Goal: Communication & Community: Answer question/provide support

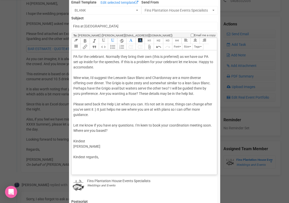
scroll to position [53, 0]
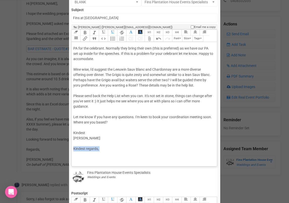
drag, startPoint x: 102, startPoint y: 149, endPoint x: 68, endPoint y: 149, distance: 34.0
click at [68, 149] on div "× Close Send Email To: Camilla Glasser Camilla Glasser Camilla Glasser Email Te…" at bounding box center [144, 166] width 289 height 423
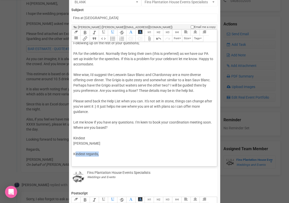
drag, startPoint x: 99, startPoint y: 152, endPoint x: 74, endPoint y: 153, distance: 24.9
click at [74, 153] on div "Hi Camilla So wonderful to hear from you. Thank you for your email. I had Flo c…" at bounding box center [143, 83] width 140 height 159
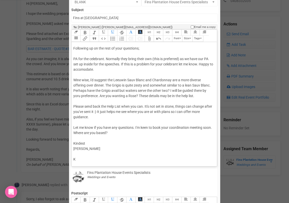
type trix-editor "<div>Hi Camilla&nbsp;<br><br>So wonderful to hear from you. Thank you for your …"
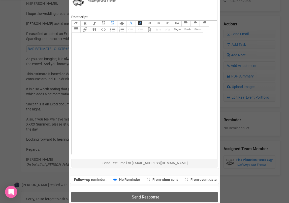
scroll to position [257, 0]
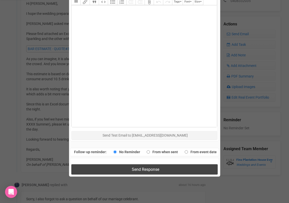
click at [103, 170] on button "Send Response" at bounding box center [144, 169] width 146 height 10
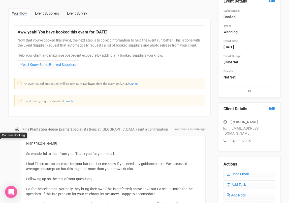
scroll to position [0, 0]
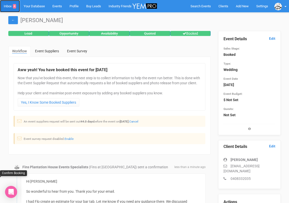
click at [6, 6] on link "Inbox 4" at bounding box center [10, 6] width 20 height 12
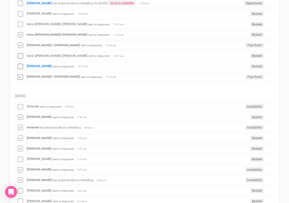
scroll to position [113, 0]
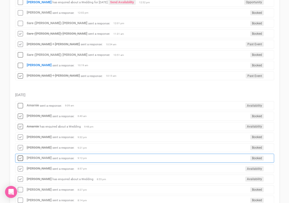
click at [20, 157] on icon at bounding box center [21, 158] width 8 height 7
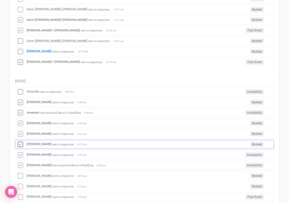
scroll to position [134, 0]
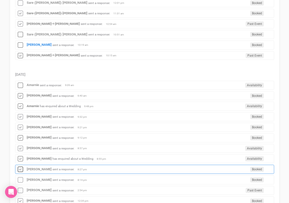
click at [20, 168] on icon at bounding box center [21, 169] width 8 height 7
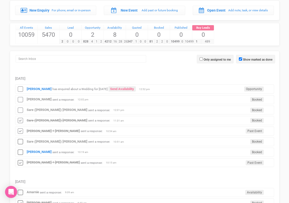
scroll to position [0, 0]
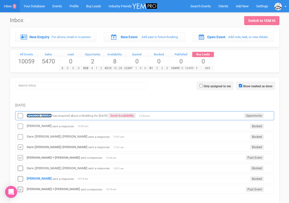
click at [37, 116] on strong "[PERSON_NAME]" at bounding box center [39, 116] width 25 height 4
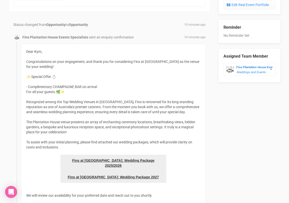
scroll to position [259, 0]
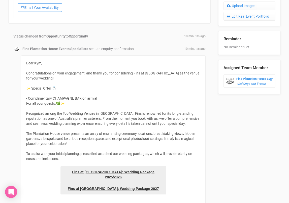
click at [43, 9] on link "Email Your Availability" at bounding box center [40, 7] width 44 height 9
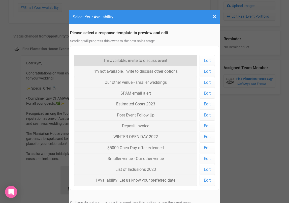
click at [104, 61] on link "I'm available, invite to discuss event" at bounding box center [135, 60] width 123 height 11
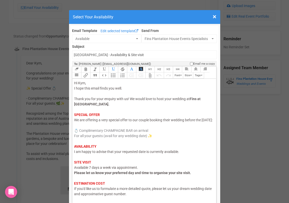
click at [146, 154] on span "I am happy to advise that your requested date is currently available." at bounding box center [126, 152] width 105 height 4
click at [206, 155] on div "Hi Kym, I hope this email finds you well. Thank you for your enquiry with us! W…" at bounding box center [143, 152] width 139 height 143
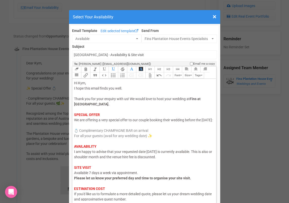
click at [173, 98] on span "Thank you for your enquiry with us! We would love to host your wedding at" at bounding box center [131, 99] width 115 height 4
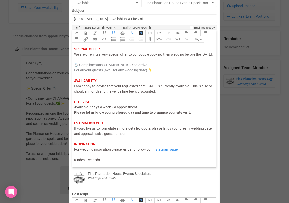
scroll to position [50, 0]
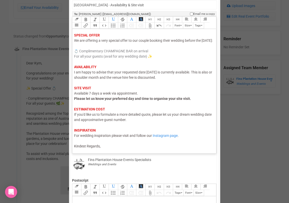
click at [119, 145] on div "Hi Kym, I hope this email finds you well. Thank you for your enquiry with us! W…" at bounding box center [143, 75] width 139 height 148
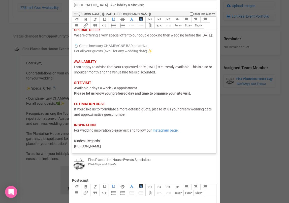
type trix-editor "<div><span style="color: rgb(95, 88, 88);">Hi Kym,</span><br><span style="color…"
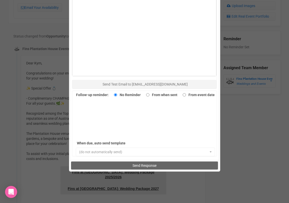
scroll to position [305, 0]
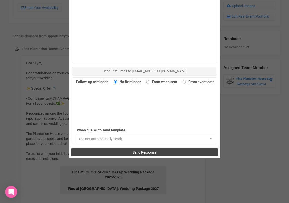
click at [121, 149] on button "Send Response" at bounding box center [144, 152] width 147 height 8
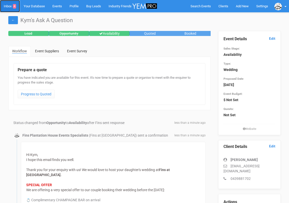
click at [8, 7] on link "Inbox 4" at bounding box center [10, 6] width 20 height 12
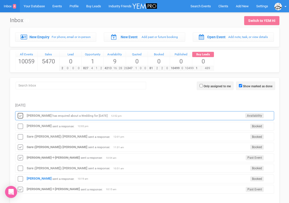
click at [21, 116] on icon at bounding box center [21, 116] width 8 height 7
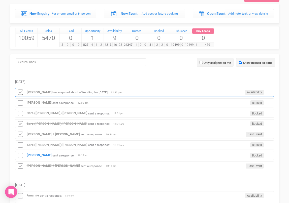
scroll to position [24, 0]
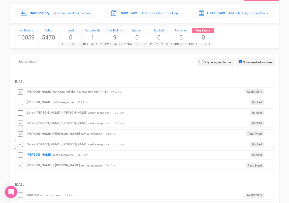
click at [20, 144] on icon at bounding box center [21, 144] width 8 height 7
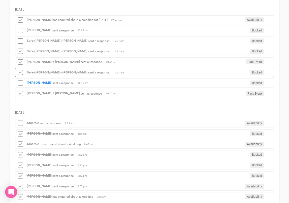
scroll to position [96, 0]
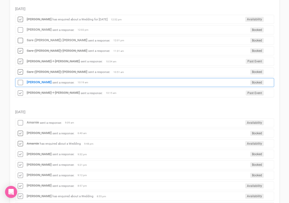
click at [31, 84] on div "[PERSON_NAME] sent a response: Booked 10:19 am" at bounding box center [144, 82] width 259 height 9
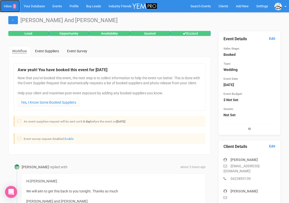
click at [10, 7] on link "Inbox 3" at bounding box center [10, 6] width 20 height 12
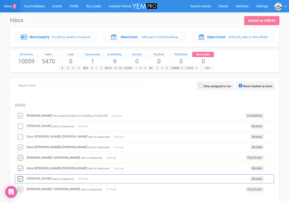
click at [21, 177] on icon at bounding box center [21, 179] width 8 height 7
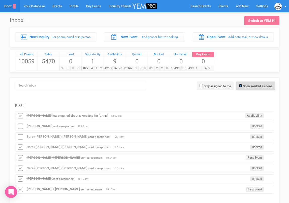
click at [240, 86] on input "Show marked as done" at bounding box center [240, 85] width 3 height 3
click at [239, 84] on input "Show marked as done" at bounding box center [240, 85] width 3 height 3
checkbox input "false"
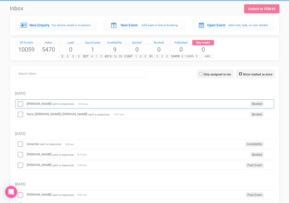
scroll to position [13, 0]
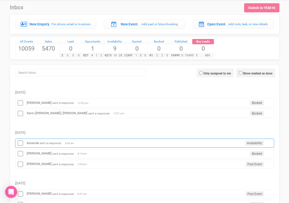
click at [37, 145] on div "[PERSON_NAME] sent a response: Availability 9:09 am" at bounding box center [144, 143] width 259 height 9
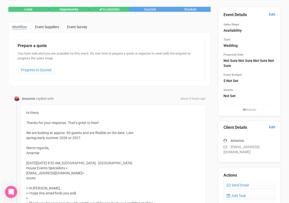
scroll to position [27, 0]
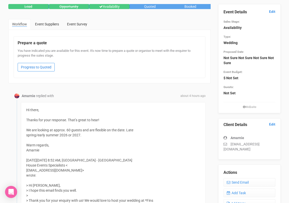
click at [53, 69] on link "Progress to Quoted" at bounding box center [36, 67] width 37 height 9
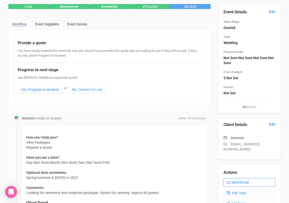
click at [232, 181] on link "Send Email" at bounding box center [249, 182] width 52 height 9
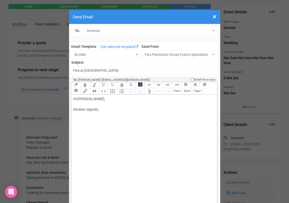
click at [89, 104] on div "Hi [PERSON_NAME], Kindest regards," at bounding box center [143, 109] width 140 height 26
click at [193, 119] on div "Hi [PERSON_NAME], Late spring dates: I have no Fri or Sat dates in [DATE], howe…" at bounding box center [143, 120] width 140 height 48
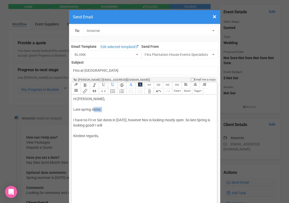
drag, startPoint x: 114, startPoint y: 113, endPoint x: 94, endPoint y: 112, distance: 20.6
click at [93, 111] on div "Hi [PERSON_NAME], Late spring dates: I have no Fri or Sat dates in [DATE], howe…" at bounding box center [143, 122] width 140 height 53
click at [77, 115] on div "Hi [PERSON_NAME], Late spring dates: I have no Fri or Sat dates in [DATE], howe…" at bounding box center [143, 122] width 140 height 53
drag, startPoint x: 77, startPoint y: 115, endPoint x: 73, endPoint y: 110, distance: 6.5
click at [73, 110] on div "Hi [PERSON_NAME], Late spring dates: I have no Fri or Sat dates in [DATE], howe…" at bounding box center [143, 122] width 140 height 53
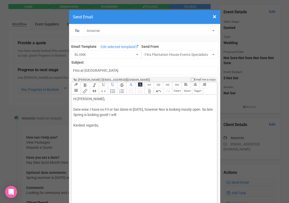
click at [125, 115] on div "Hi [PERSON_NAME], Date wise: I have no Fri or Sat dates in [DATE], however Nov …" at bounding box center [143, 117] width 140 height 42
click at [81, 103] on div "Hi [PERSON_NAME], Date wise: I have no Fri or Sat dates in [DATE], however Nov …" at bounding box center [143, 122] width 140 height 53
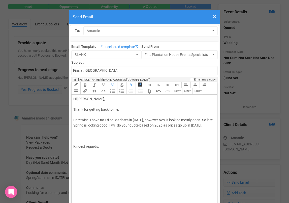
click at [75, 133] on div "Hi [PERSON_NAME], Thank for getting back to me. Date wise: I have no Fri or Sat…" at bounding box center [143, 127] width 140 height 63
click at [74, 145] on div "Hi [PERSON_NAME], Thank for getting back to me. Date wise: I have no Fri or Sat…" at bounding box center [143, 130] width 140 height 69
click at [84, 155] on div "Hi [PERSON_NAME], Thank for getting back to me. Date wise: I have no Fri or Sat…" at bounding box center [143, 127] width 140 height 63
type trix-editor "<div>Hi [PERSON_NAME],<br><br>Thank for getting back to me.<br><br>Date wise: I…"
click at [118, 91] on trix-toolbar "Link Unlink Bold Italic Strikethrough H1 H2 H3 H4 Link Quote Code Bullets Numbe…" at bounding box center [143, 88] width 145 height 12
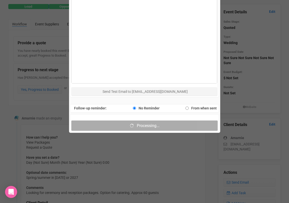
scroll to position [317, 0]
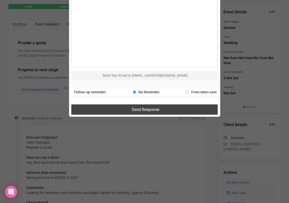
click at [127, 109] on button "Send Response" at bounding box center [144, 109] width 146 height 10
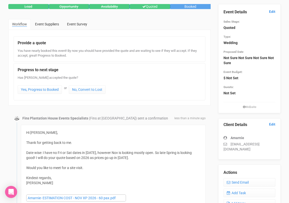
scroll to position [0, 0]
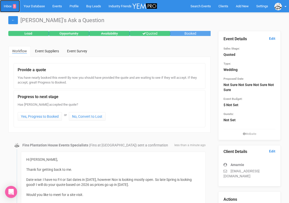
click at [9, 7] on link "Inbox 3" at bounding box center [10, 6] width 20 height 12
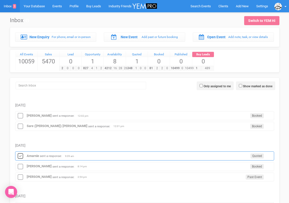
click at [22, 155] on icon at bounding box center [21, 156] width 8 height 7
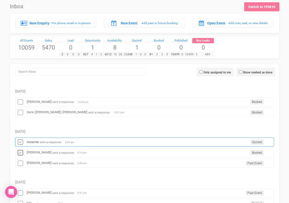
scroll to position [14, 0]
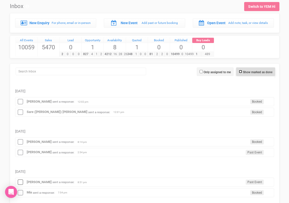
click at [239, 71] on input "Show marked as done" at bounding box center [240, 71] width 3 height 3
checkbox input "true"
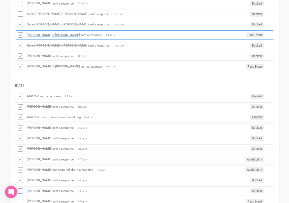
scroll to position [130, 0]
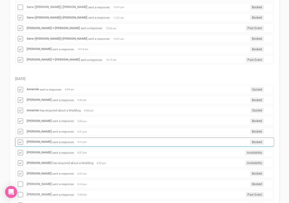
click at [37, 144] on div "[PERSON_NAME] sent a response: Booked 9:12 pm" at bounding box center [144, 142] width 259 height 9
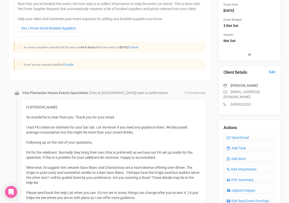
scroll to position [80, 0]
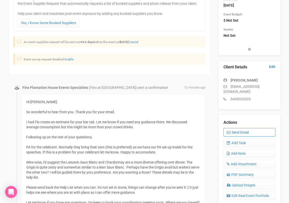
click at [230, 131] on link "Send Email" at bounding box center [249, 132] width 52 height 9
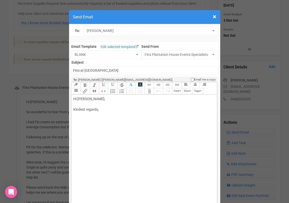
drag, startPoint x: 89, startPoint y: 99, endPoint x: 110, endPoint y: 99, distance: 20.6
click at [109, 99] on div "Hi [PERSON_NAME], Kindest regards," at bounding box center [143, 109] width 140 height 26
click at [108, 108] on div "Hi [PERSON_NAME] Sorry me again! I didn;t see your replies in red to the other …" at bounding box center [143, 114] width 140 height 37
click at [180, 109] on div "Hi [PERSON_NAME] Sorry me again! I didn't see your replies in red to the other …" at bounding box center [143, 114] width 140 height 37
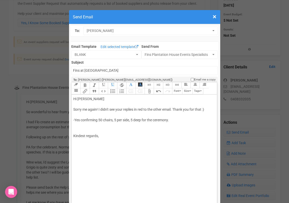
click at [77, 125] on div "Hi [PERSON_NAME] Sorry me again! I didn't see your replies in red to the other …" at bounding box center [143, 122] width 140 height 53
click at [130, 131] on div "Hi [PERSON_NAME] Sorry me again! I didn't see your replies in red to the other …" at bounding box center [143, 122] width 140 height 53
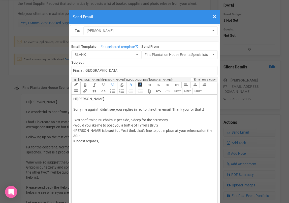
click at [116, 130] on div "Hi [PERSON_NAME] Sorry me again! I didn't see your replies in red to the other …" at bounding box center [143, 125] width 140 height 58
click at [148, 124] on div "Hi [PERSON_NAME] Sorry me again! I didn't see your replies in red to the other …" at bounding box center [143, 125] width 140 height 58
click at [151, 133] on div "Hi [PERSON_NAME] Sorry me again! I didn't see your replies in red to the other …" at bounding box center [143, 125] width 140 height 58
click at [207, 130] on div "Hi [PERSON_NAME] Sorry me again! I didn't see your replies in red to the other …" at bounding box center [143, 125] width 140 height 58
click at [85, 135] on div "Hi [PERSON_NAME] Sorry me again! I didn't see your replies in red to the other …" at bounding box center [143, 125] width 140 height 58
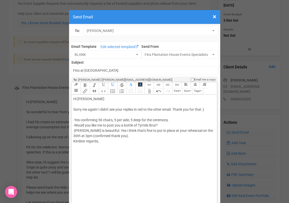
click at [120, 135] on div "Hi [PERSON_NAME] Sorry me again! I didn't see your replies in red to the other …" at bounding box center [143, 125] width 140 height 58
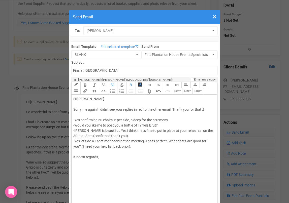
click at [118, 144] on div "Hi [PERSON_NAME] Sorry me again! I didn't see your replies in red to the other …" at bounding box center [143, 133] width 140 height 74
click at [119, 141] on div "Hi [PERSON_NAME] Sorry me again! I didn't see your replies in red to the other …" at bounding box center [143, 133] width 140 height 74
click at [121, 148] on div "Hi [PERSON_NAME] Sorry me again! I didn't see your replies in red to the other …" at bounding box center [143, 133] width 140 height 74
click at [108, 158] on div "Hi [PERSON_NAME] Sorry me again! I didn't see your replies in red to the other …" at bounding box center [143, 133] width 140 height 74
type trix-editor "<div>Hi [PERSON_NAME]<br><br>Sorry me again! I didn't see your replies in red t…"
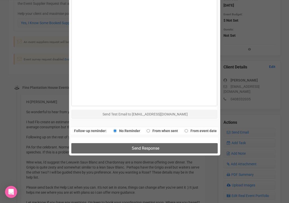
scroll to position [279, 0]
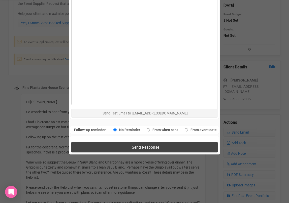
click at [112, 146] on button "Send Response" at bounding box center [144, 147] width 146 height 10
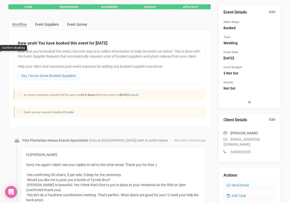
scroll to position [0, 0]
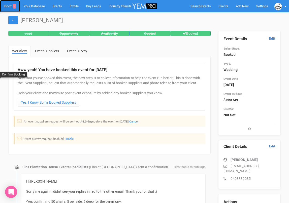
click at [9, 7] on link "Inbox 3" at bounding box center [10, 6] width 20 height 12
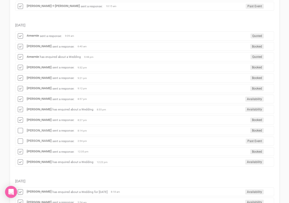
scroll to position [186, 0]
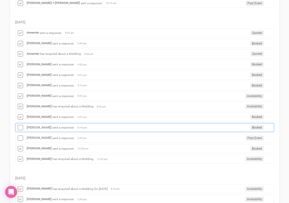
click at [35, 129] on div "[PERSON_NAME] sent a response: Booked 8:14 pm" at bounding box center [144, 127] width 259 height 9
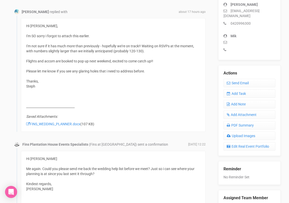
scroll to position [208, 0]
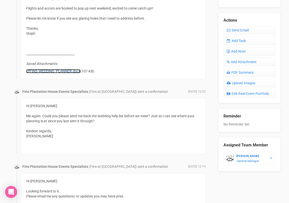
click at [50, 73] on link "FINS_WEDDING_PLANNER.docx" at bounding box center [53, 71] width 54 height 4
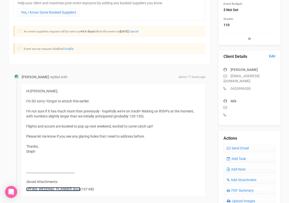
scroll to position [177, 0]
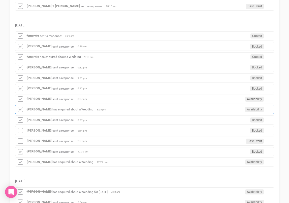
scroll to position [185, 0]
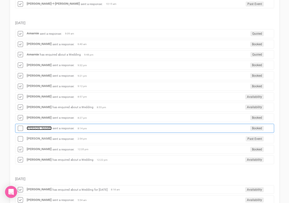
click at [42, 130] on strong "[PERSON_NAME]" at bounding box center [39, 128] width 25 height 4
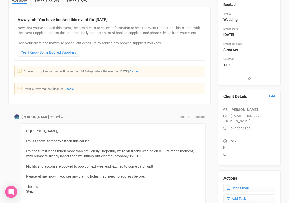
scroll to position [70, 0]
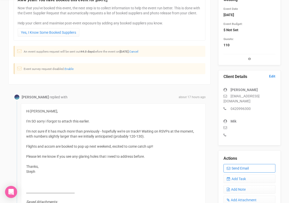
click at [233, 164] on link "Send Email" at bounding box center [249, 168] width 52 height 9
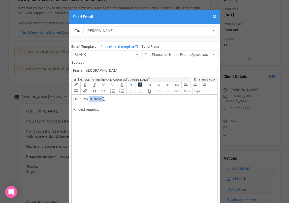
drag, startPoint x: 87, startPoint y: 99, endPoint x: 101, endPoint y: 99, distance: 13.3
click at [101, 99] on div "Hi Steph O'Dea, Kindest regards," at bounding box center [143, 109] width 140 height 26
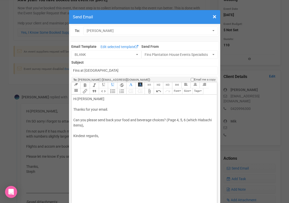
click at [203, 120] on div "Hi Steph Thanks for your email. Can you please send back your food and beverage…" at bounding box center [143, 122] width 140 height 53
click at [105, 124] on div "Hi Steph Thanks for your email. Can you please send back your food and beverage…" at bounding box center [143, 122] width 140 height 53
click at [79, 116] on div "Hi Steph Thanks for your email. Can you please send back your food and beverage…" at bounding box center [143, 127] width 140 height 63
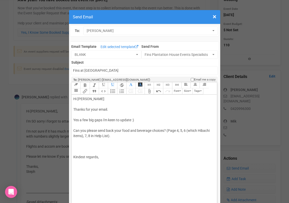
click at [96, 136] on div "Hi Steph Thanks for your email. Yes a few big gaps i'm keen to update :) Can yo…" at bounding box center [143, 133] width 140 height 74
drag, startPoint x: 82, startPoint y: 120, endPoint x: 70, endPoint y: 120, distance: 11.8
click at [100, 120] on div "Hi Steph Thanks for your email. No not many few big gaps i'm keen to update :) …" at bounding box center [143, 133] width 140 height 74
click at [107, 120] on div "Hi Steph Thanks for your email. No not many big gaps i'm keen to update :) Can …" at bounding box center [143, 133] width 140 height 74
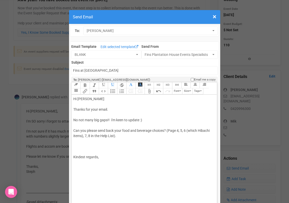
click at [112, 119] on div "Hi Steph Thanks for your email. No not many big gaps!! i'm keen to update :) Ca…" at bounding box center [143, 133] width 140 height 74
drag, startPoint x: 122, startPoint y: 129, endPoint x: 160, endPoint y: 118, distance: 39.6
click at [161, 119] on div "Hi Steph Thanks for your email. No not many big gaps!! I mainly just need your …" at bounding box center [143, 133] width 140 height 74
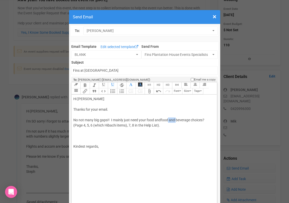
drag, startPoint x: 177, startPoint y: 120, endPoint x: 168, endPoint y: 119, distance: 9.1
click at [168, 119] on div "Hi Steph Thanks for your email. No not many big gaps!! I mainly just need your …" at bounding box center [143, 127] width 140 height 63
click at [189, 119] on div "Hi Steph Thanks for your email. No not many big gaps!! I mainly just need your …" at bounding box center [143, 127] width 140 height 63
click at [164, 125] on div "Hi Steph Thanks for your email. No not many big gaps!! I mainly just need your …" at bounding box center [143, 127] width 140 height 63
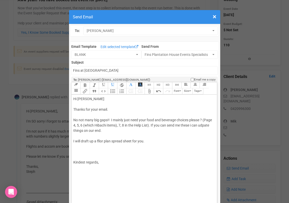
click at [204, 125] on div "Hi Steph Thanks for your email. No not many big gaps!! I mainly just need your …" at bounding box center [143, 135] width 140 height 79
click at [149, 141] on div "Hi Steph Thanks for your email. No not many big gaps!! I mainly just need your …" at bounding box center [143, 135] width 140 height 79
click at [100, 141] on div "Hi Steph Thanks for your email. No not many big gaps!! I mainly just need your …" at bounding box center [143, 135] width 140 height 79
click at [156, 142] on div "Hi Steph Thanks for your email. No not many big gaps!! I mainly just need your …" at bounding box center [143, 135] width 140 height 79
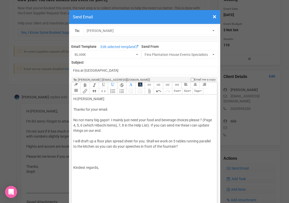
click at [101, 161] on div "Hi Steph Thanks for your email. No not many big gaps!! I mainly just need your …" at bounding box center [143, 138] width 140 height 85
click at [101, 166] on div "Hi Steph Thanks for your email. No not many big gaps!! I mainly just need your …" at bounding box center [143, 133] width 140 height 74
type trix-editor "<div>Hi Steph&nbsp;<br><br>Thanks for your email.<br><br>No not many big gaps!!…"
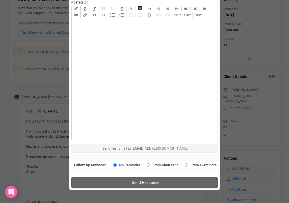
scroll to position [261, 0]
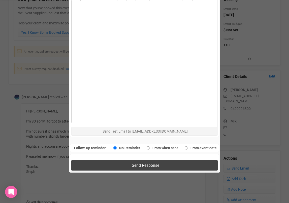
click at [108, 168] on button "Send Response" at bounding box center [144, 165] width 146 height 10
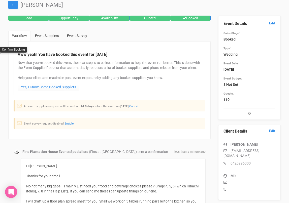
scroll to position [0, 0]
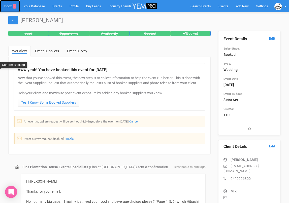
click at [10, 6] on link "Inbox 3" at bounding box center [10, 6] width 20 height 12
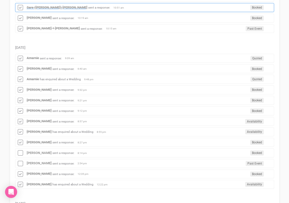
scroll to position [164, 0]
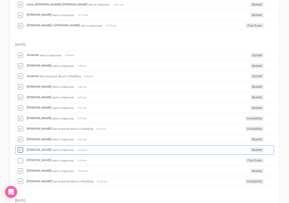
click at [22, 151] on icon at bounding box center [21, 150] width 8 height 7
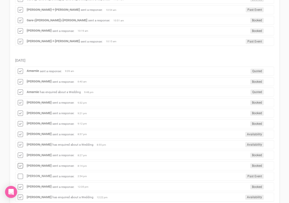
scroll to position [149, 0]
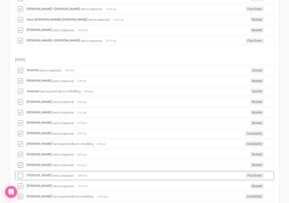
click at [31, 172] on div "Ashleigh Schiemer sent a response: Past Event 2:54 pm" at bounding box center [144, 175] width 259 height 9
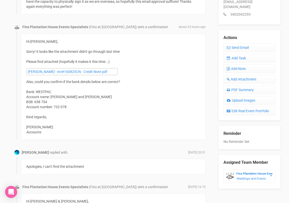
scroll to position [213, 0]
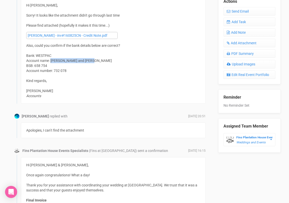
drag, startPoint x: 92, startPoint y: 61, endPoint x: 51, endPoint y: 62, distance: 40.5
click at [51, 62] on div "Hi Ashleigh, Sorry! It looks like the attachment didn't go through last time Pl…" at bounding box center [113, 51] width 174 height 96
copy span "Ashleigh and Adam Kable"
click at [66, 72] on span "Account name: Ashleigh and Adam Kable BSB: 658 754 Account number: 732 078" at bounding box center [69, 66] width 86 height 14
drag, startPoint x: 67, startPoint y: 70, endPoint x: 54, endPoint y: 71, distance: 13.1
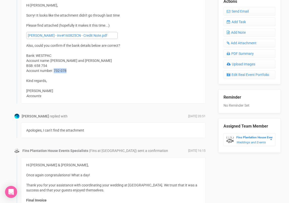
click at [54, 71] on div "Hi Ashleigh, Sorry! It looks like the attachment didn't go through last time Pl…" at bounding box center [113, 51] width 174 height 96
copy span "732 078"
drag, startPoint x: 48, startPoint y: 66, endPoint x: 35, endPoint y: 68, distance: 13.1
click at [35, 68] on div "Hi Ashleigh, Sorry! It looks like the attachment didn't go through last time Pl…" at bounding box center [113, 51] width 174 height 96
copy span "658 754"
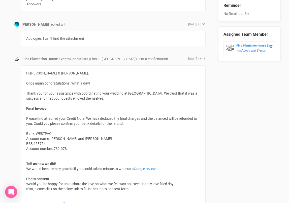
scroll to position [312, 0]
